Goal: Information Seeking & Learning: Learn about a topic

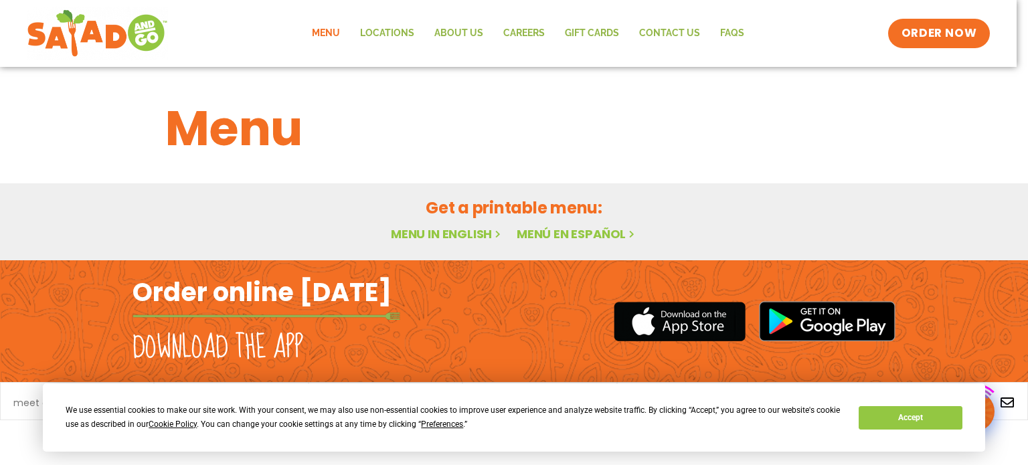
click at [235, 128] on h1 "Menu" at bounding box center [513, 128] width 697 height 72
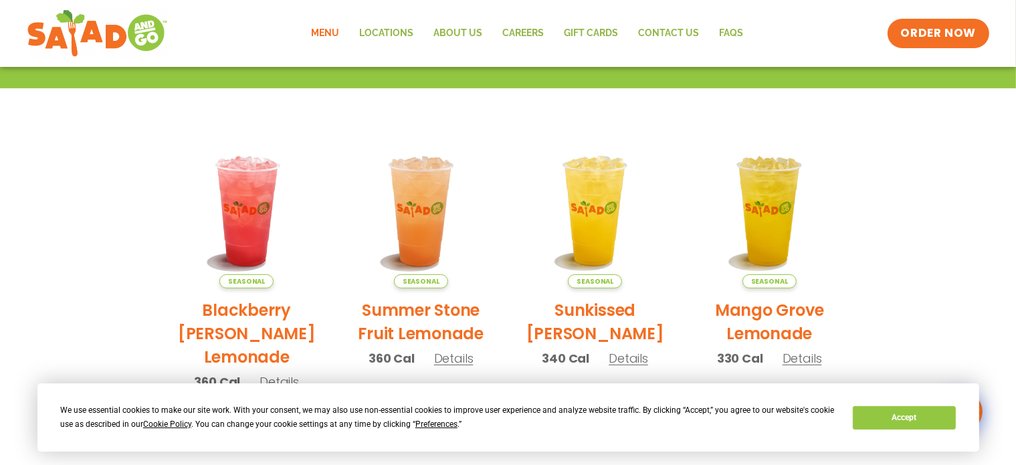
scroll to position [268, 0]
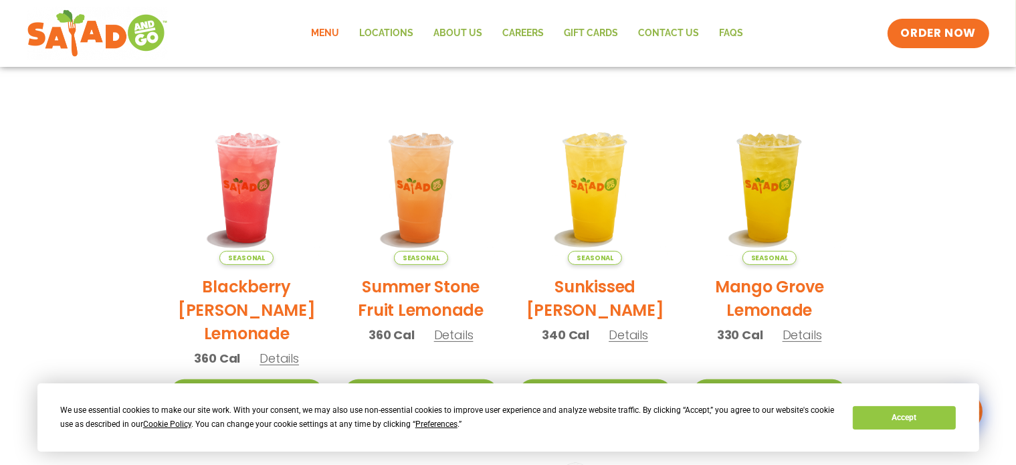
click at [96, 234] on section "Featured Menu Available for a limited time! Seasonal Blackberry [PERSON_NAME] L…" at bounding box center [508, 355] width 1016 height 817
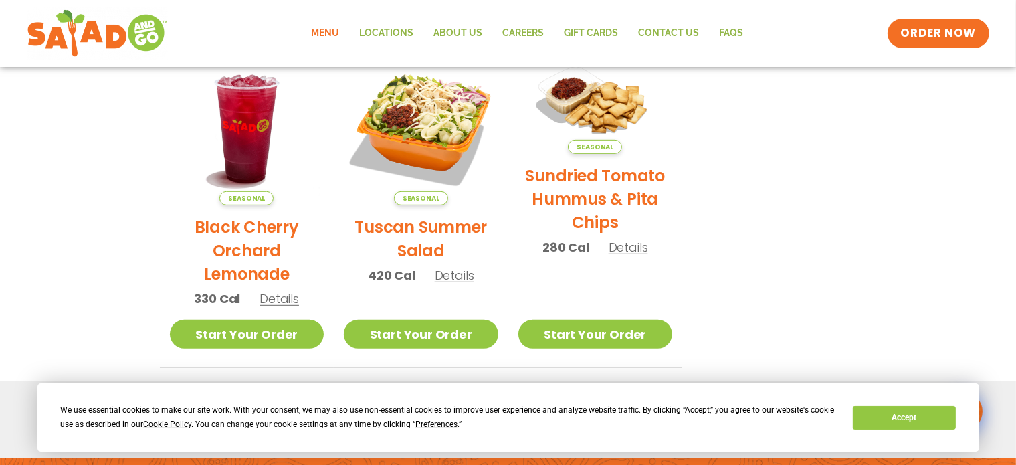
scroll to position [669, 0]
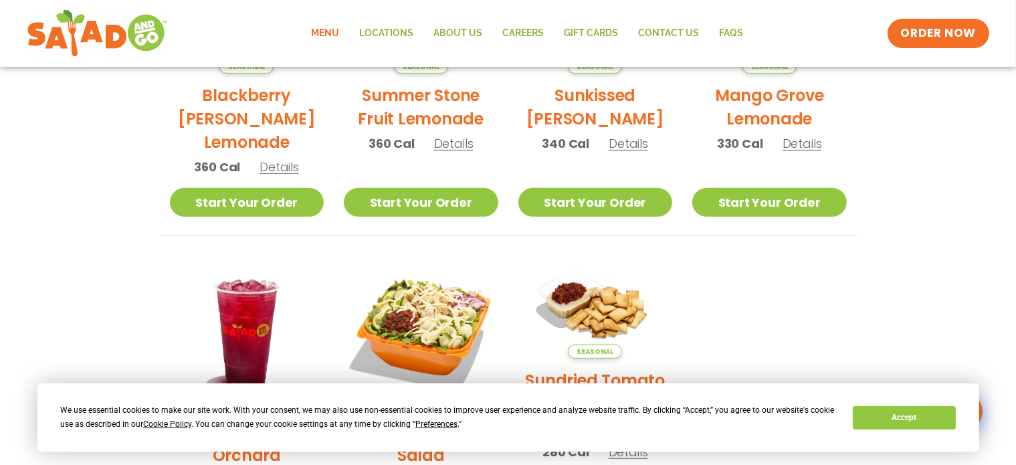
scroll to position [58, 0]
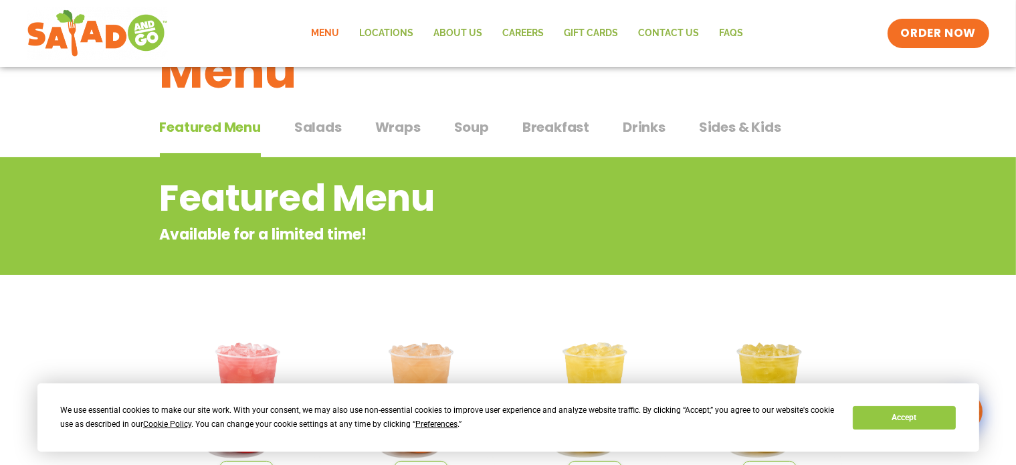
click at [404, 120] on span "Wraps" at bounding box center [397, 127] width 45 height 20
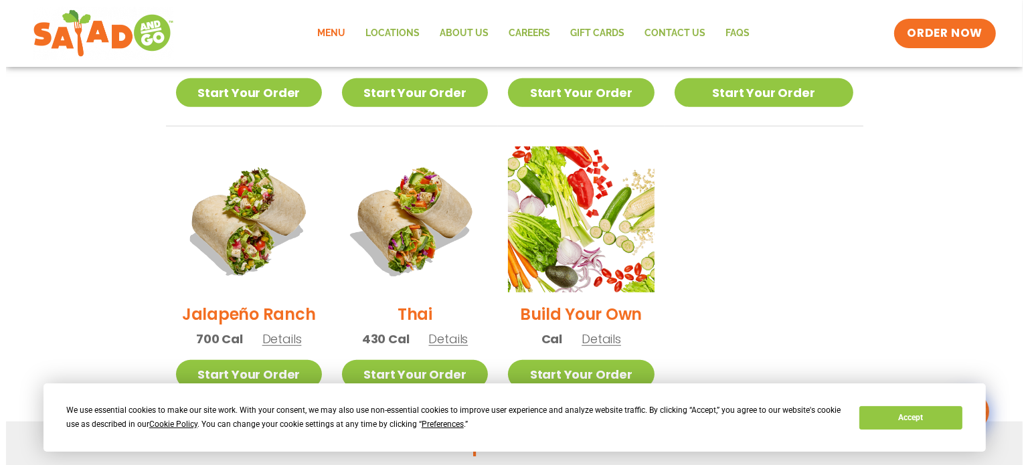
scroll to position [927, 0]
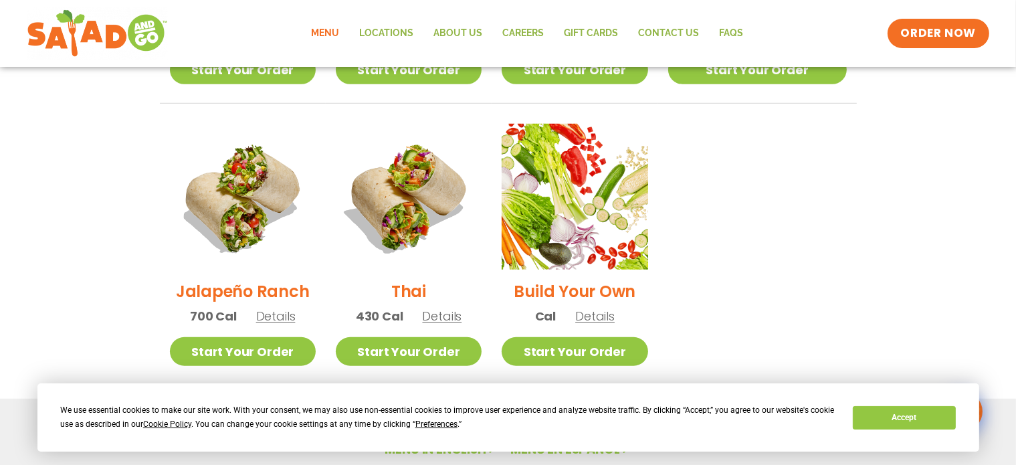
click at [446, 308] on span "Details" at bounding box center [442, 316] width 39 height 17
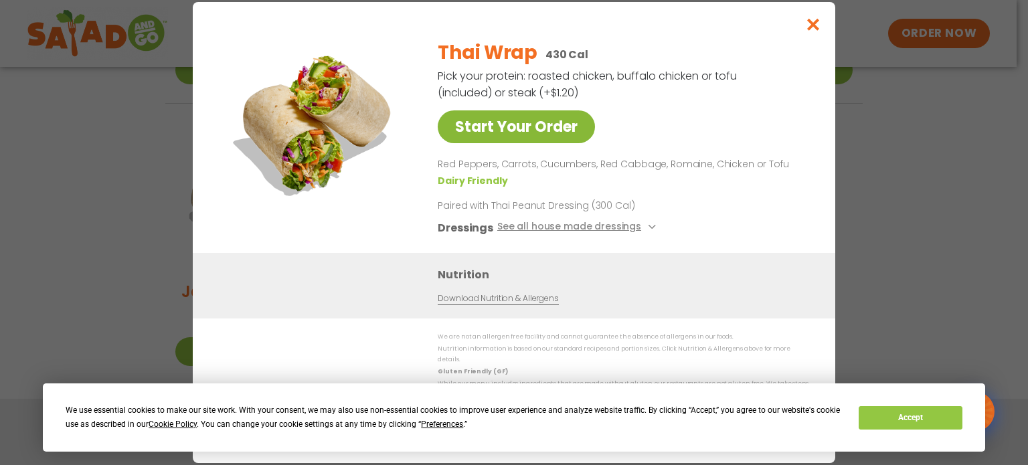
click at [526, 136] on link "Start Your Order" at bounding box center [516, 126] width 157 height 33
click at [804, 29] on button "Close modal" at bounding box center [812, 24] width 43 height 45
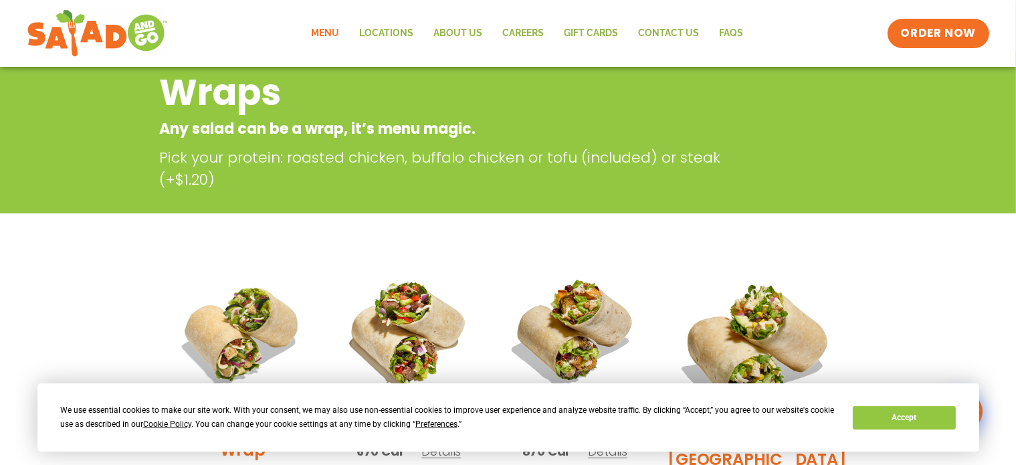
scroll to position [27, 0]
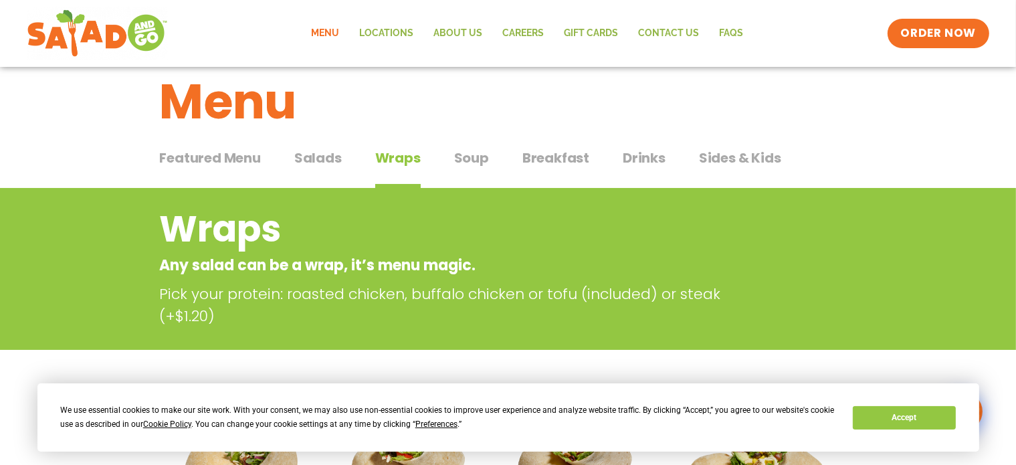
click at [342, 157] on div "Featured Menu Featured Menu Salads Salads Wraps Wraps Soup Soup Breakfast Break…" at bounding box center [508, 165] width 697 height 45
click at [332, 157] on span "Salads" at bounding box center [317, 158] width 47 height 20
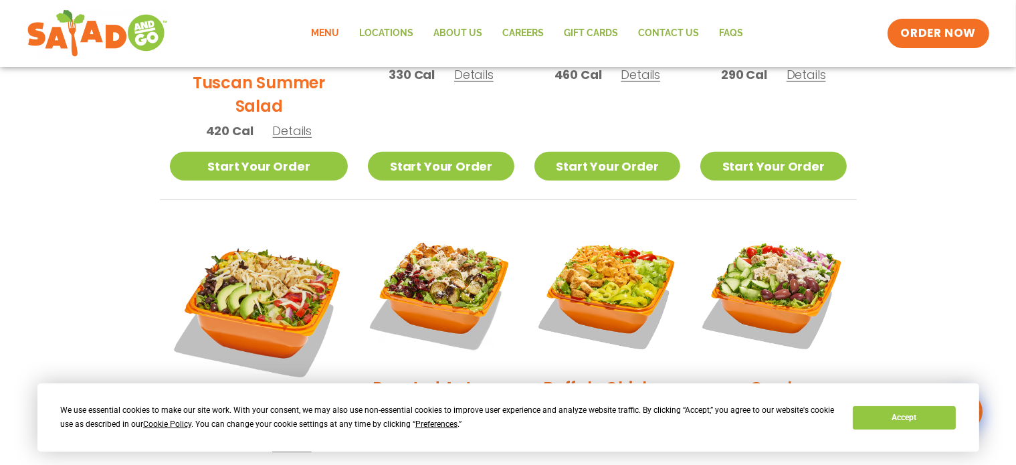
scroll to position [27, 0]
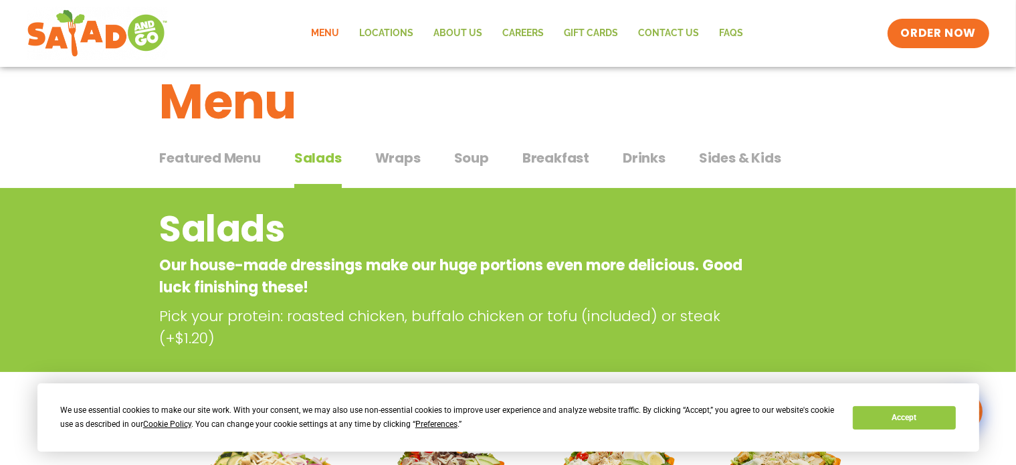
click at [462, 152] on span "Soup" at bounding box center [471, 158] width 35 height 20
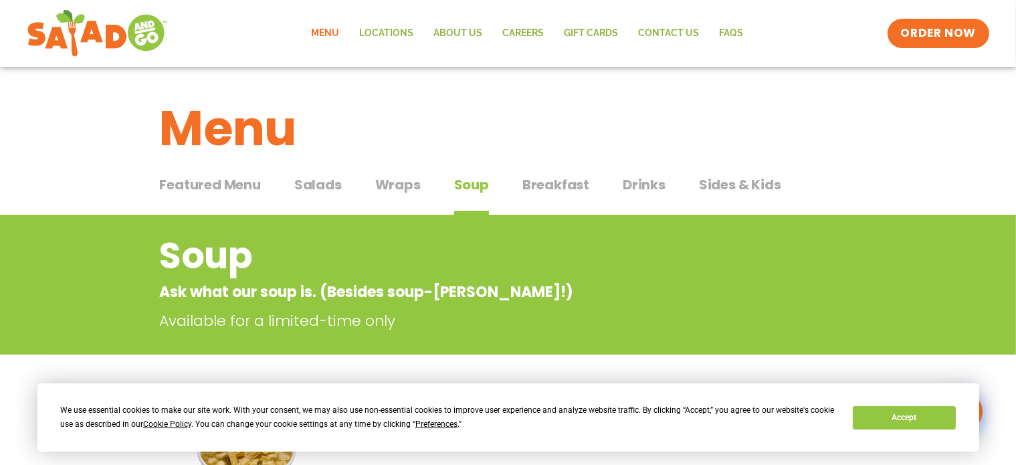
click at [557, 180] on span "Breakfast" at bounding box center [555, 185] width 67 height 20
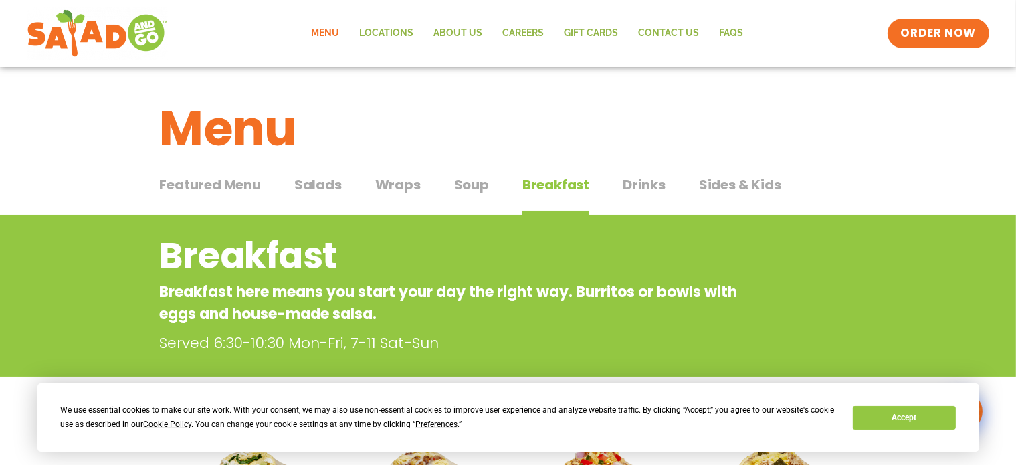
click at [384, 183] on span "Wraps" at bounding box center [397, 185] width 45 height 20
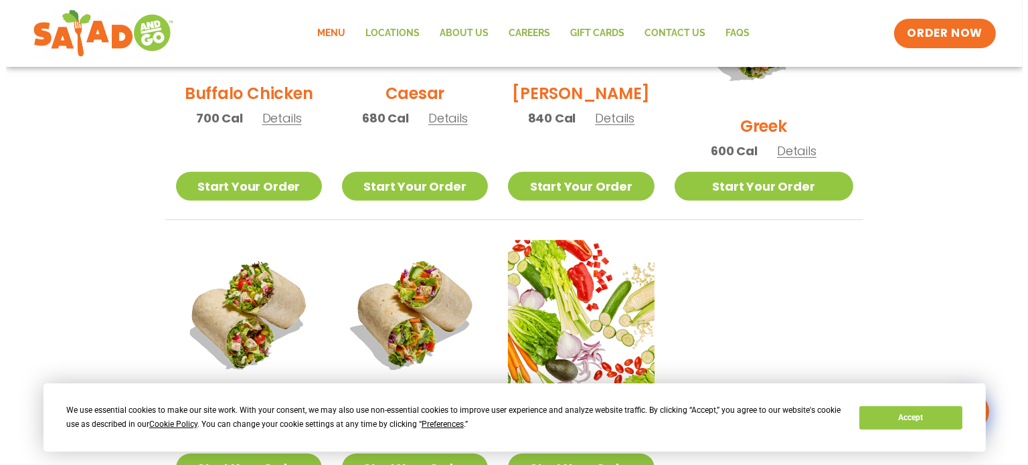
scroll to position [870, 0]
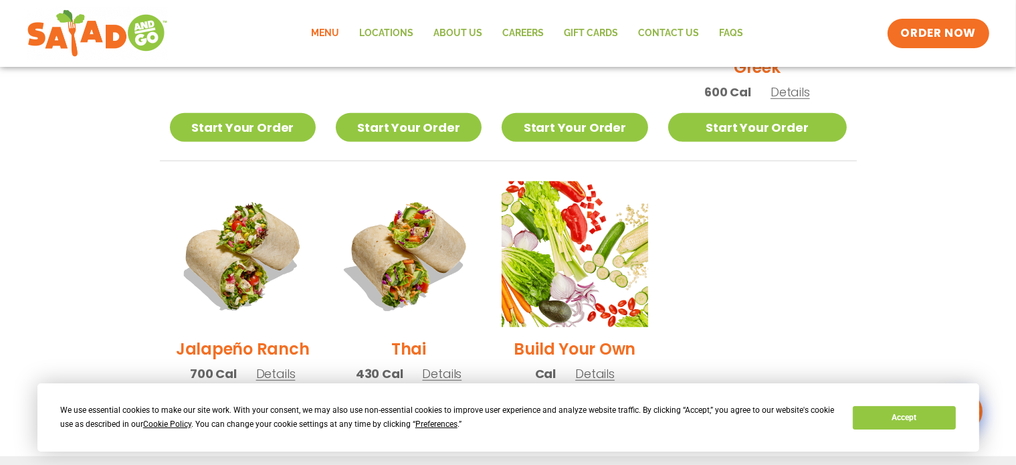
click at [458, 365] on span "Details" at bounding box center [442, 373] width 39 height 17
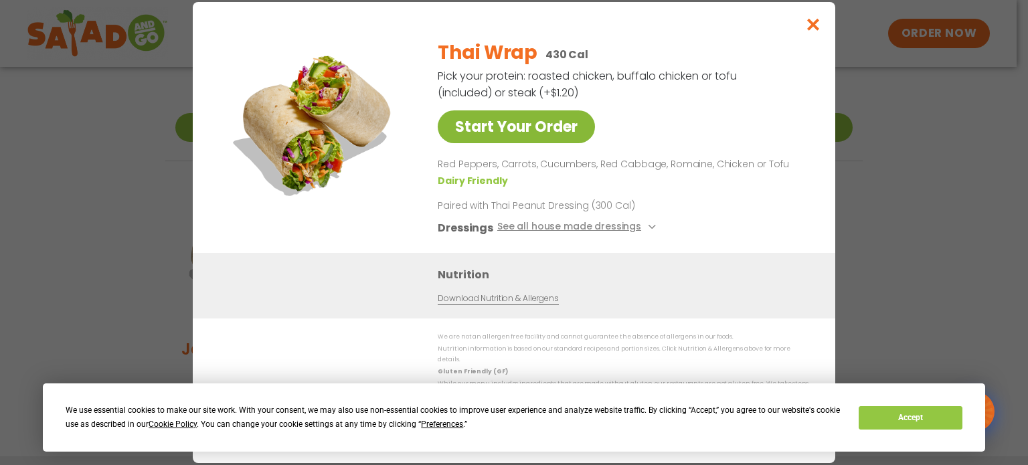
click at [504, 134] on link "Start Your Order" at bounding box center [516, 126] width 157 height 33
